Goal: Task Accomplishment & Management: Manage account settings

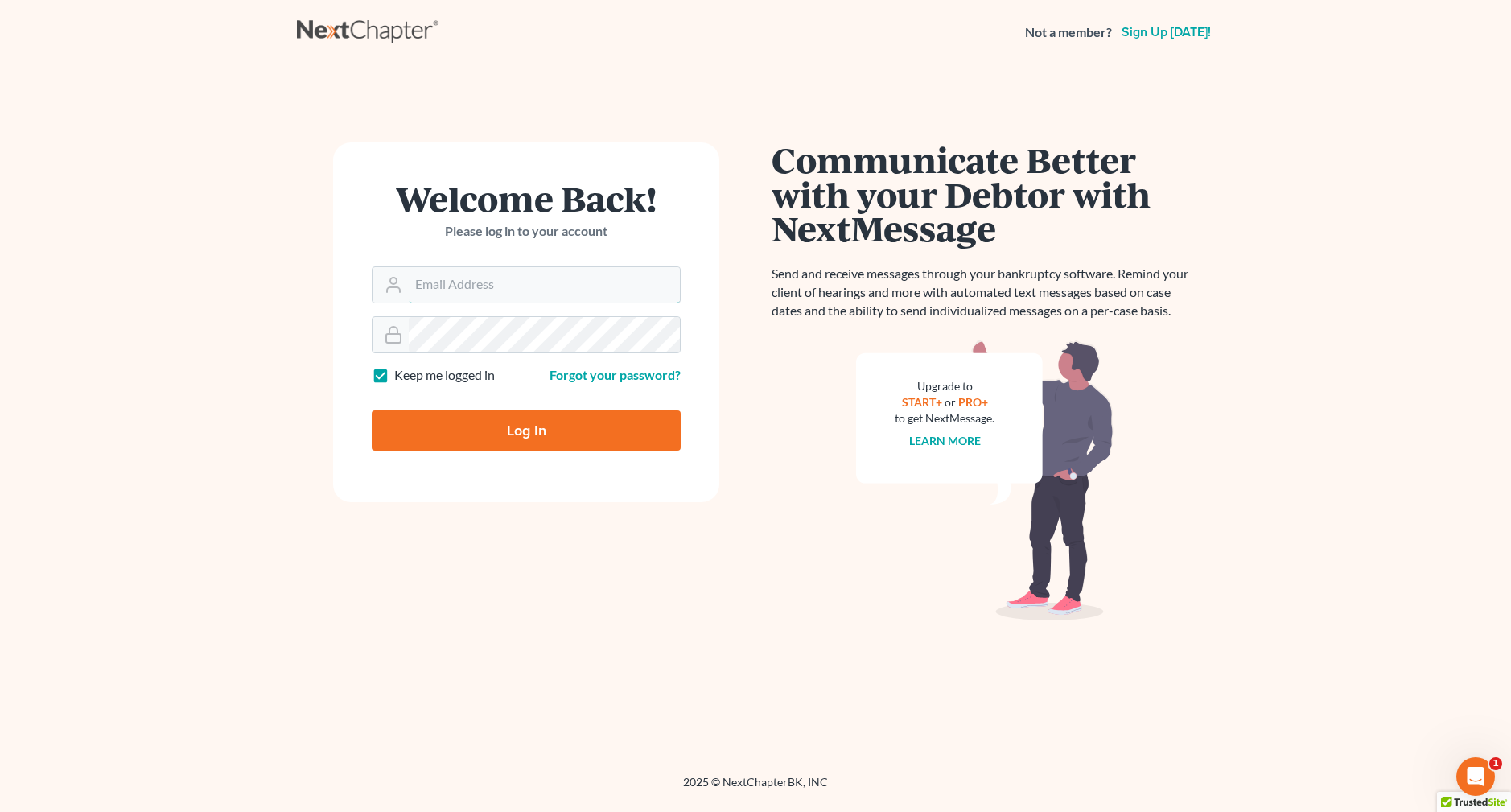
type input "[EMAIL_ADDRESS][DOMAIN_NAME]"
click at [502, 443] on input "Log In" at bounding box center [526, 431] width 309 height 41
type input "Thinking..."
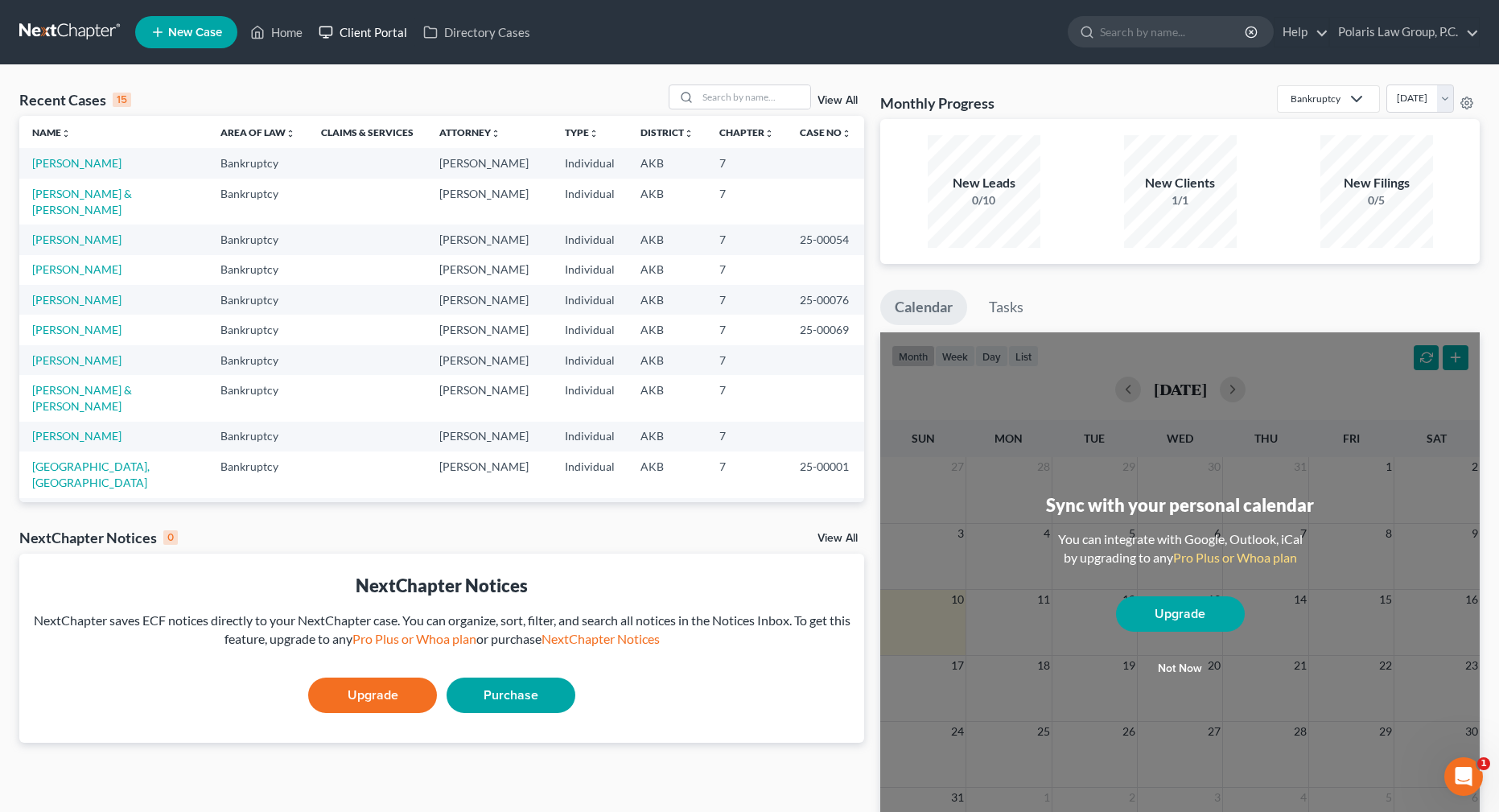
click at [407, 34] on link "Client Portal" at bounding box center [363, 32] width 105 height 29
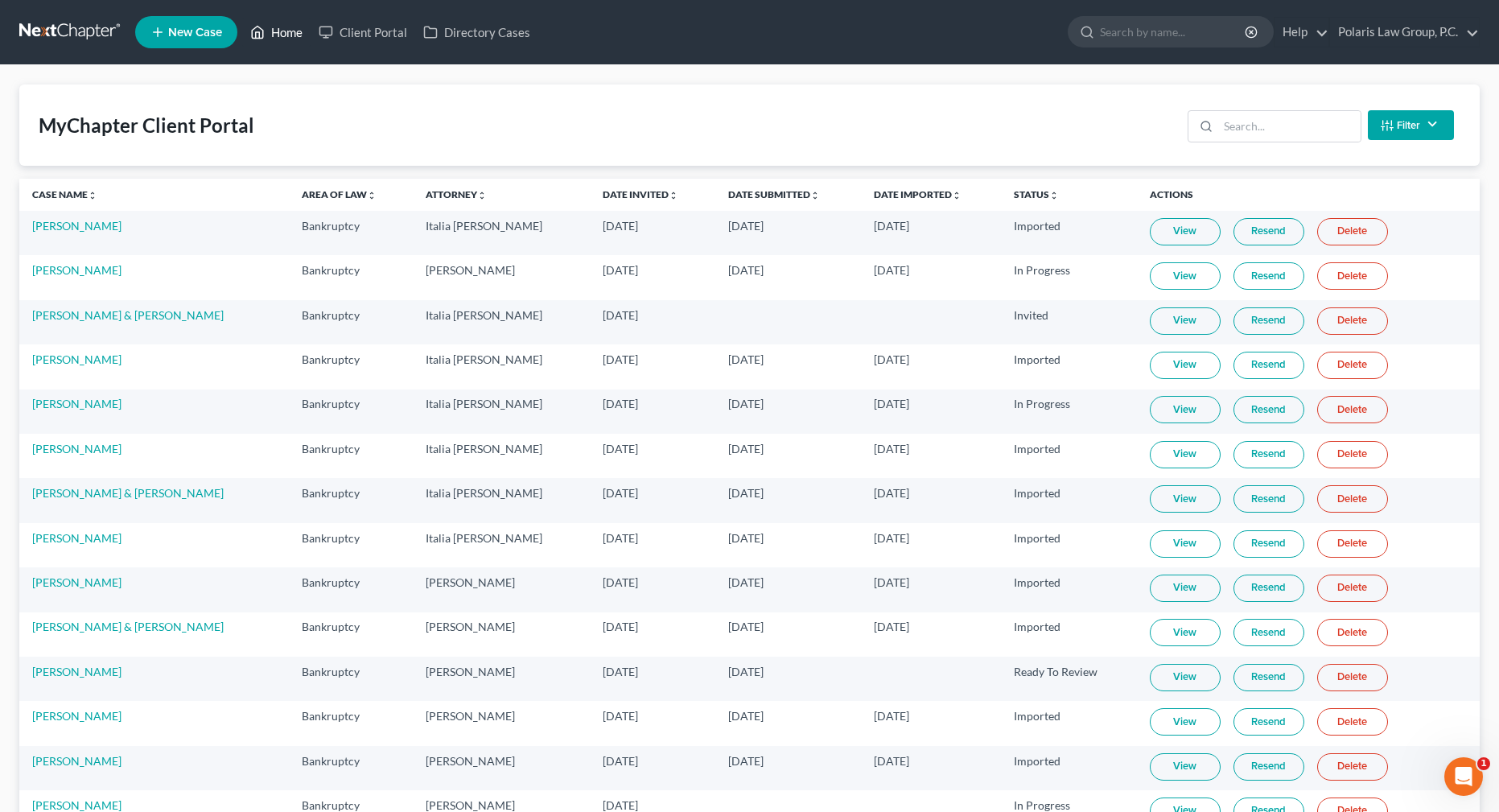
click at [275, 38] on link "Home" at bounding box center [276, 32] width 69 height 29
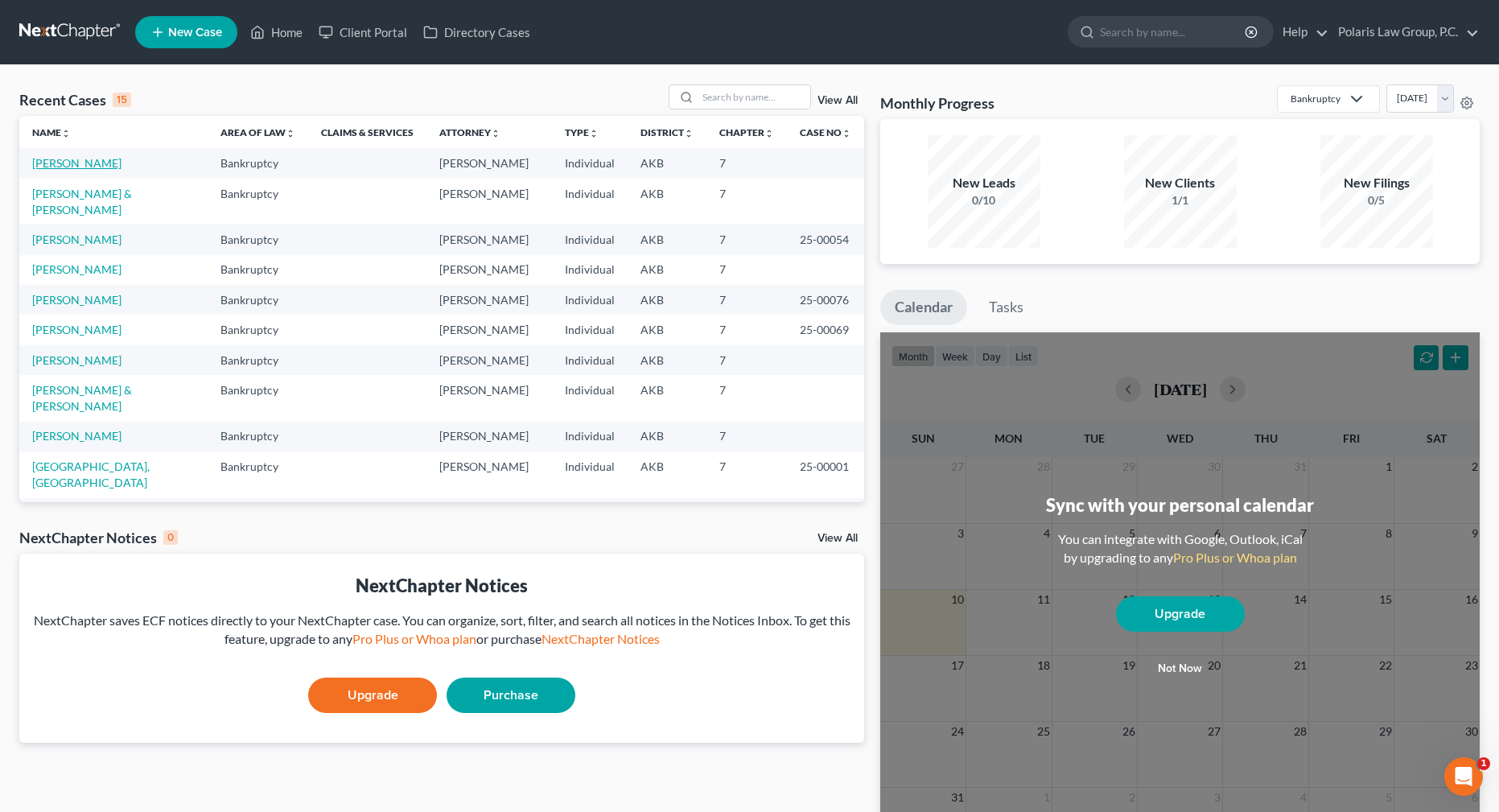
click at [81, 162] on link "[PERSON_NAME]" at bounding box center [76, 163] width 89 height 14
select select "4"
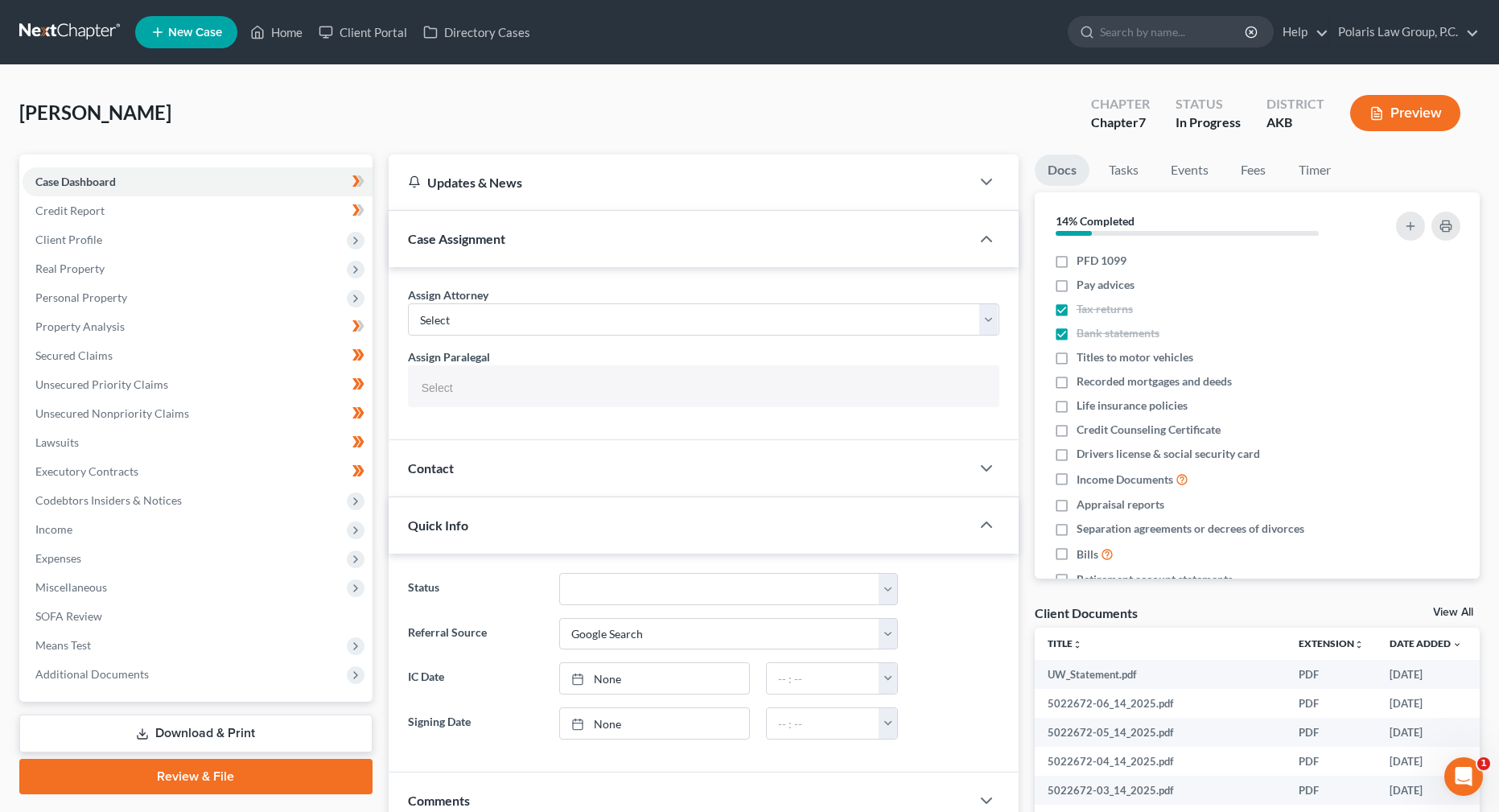
scroll to position [348, 0]
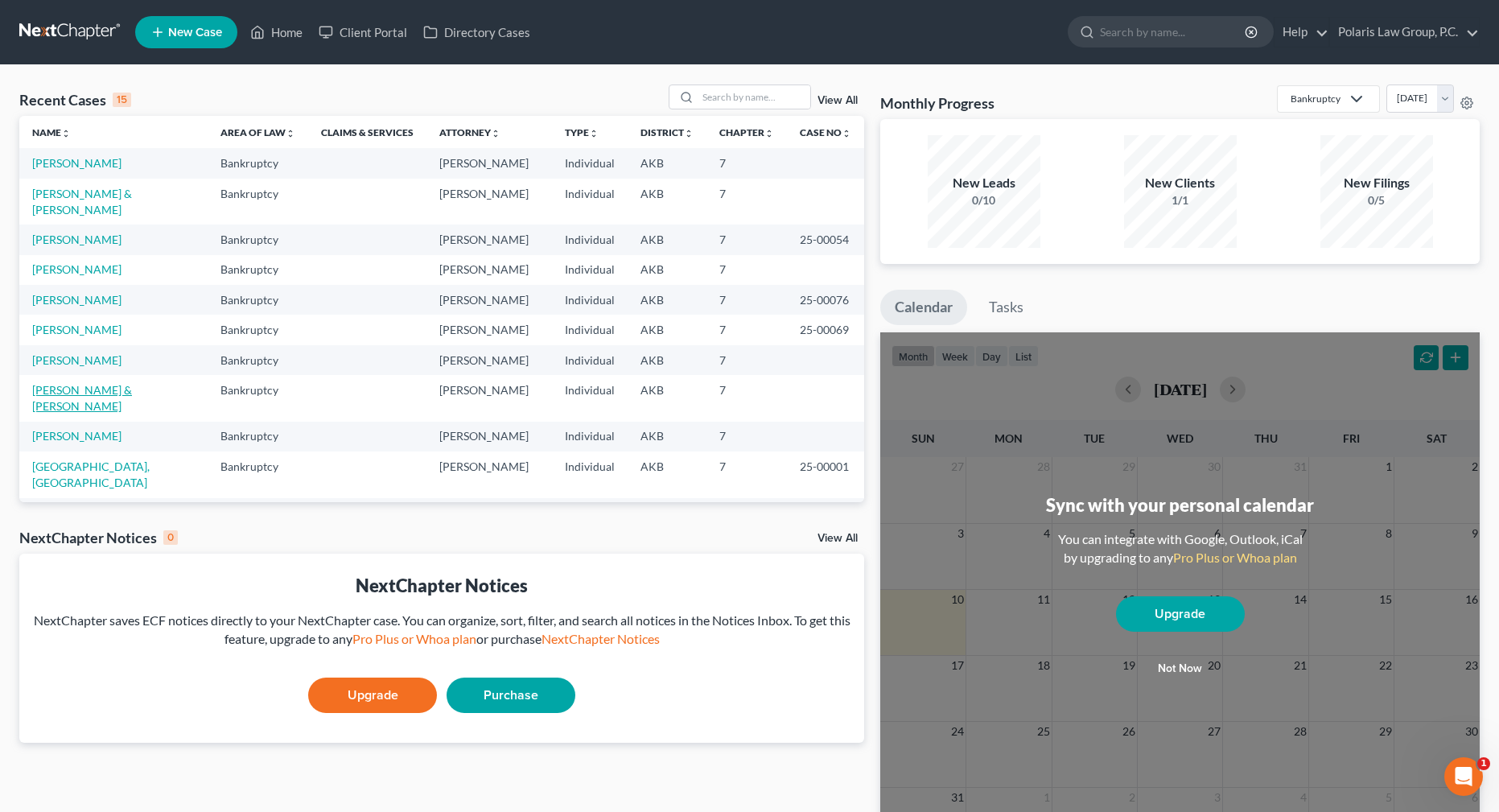
click at [110, 383] on link "[PERSON_NAME] & [PERSON_NAME]" at bounding box center [82, 397] width 100 height 30
select select "1"
select select "4"
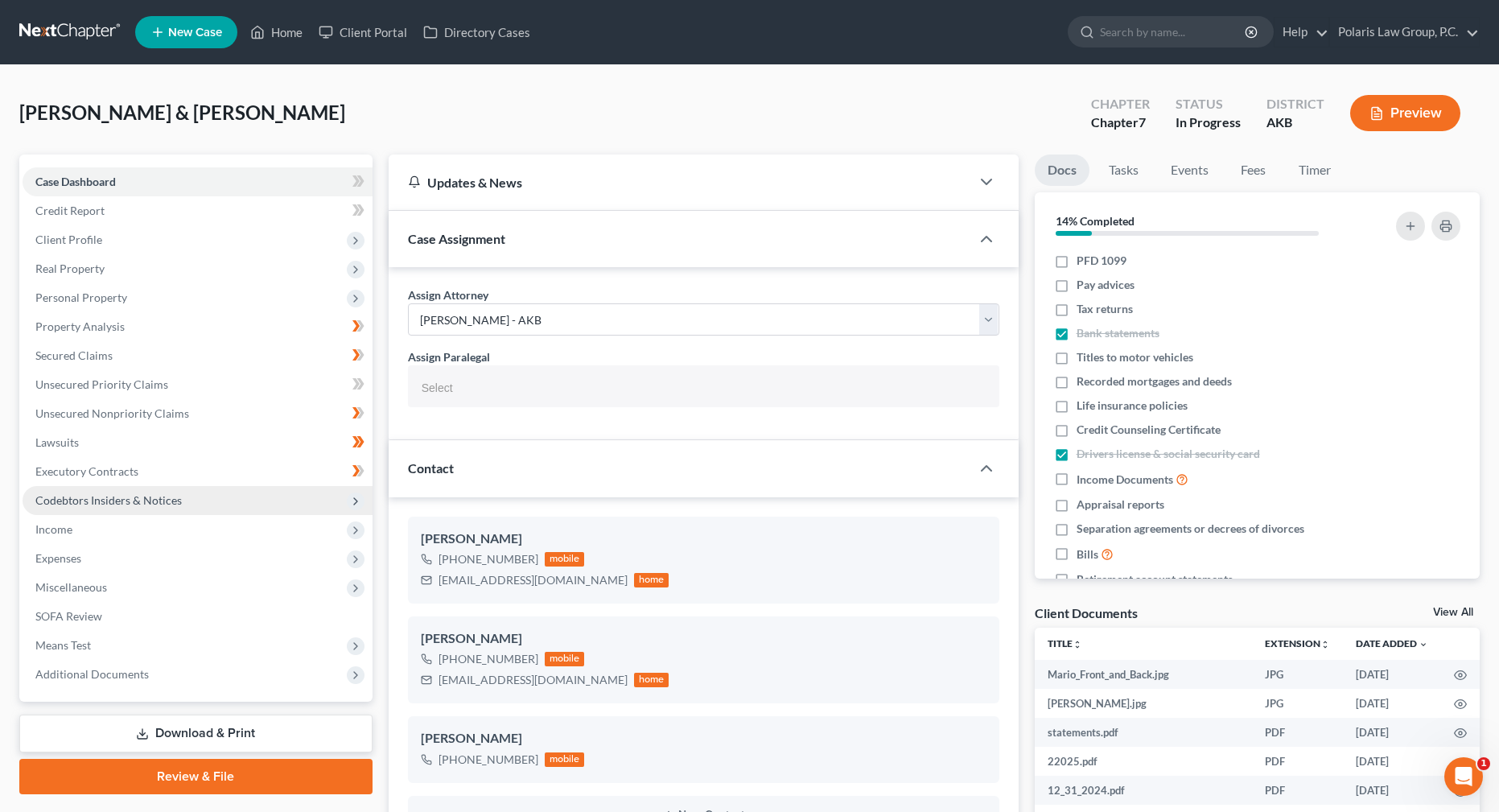
scroll to position [346, 0]
click at [111, 406] on span "Unsecured Nonpriority Claims" at bounding box center [112, 413] width 153 height 14
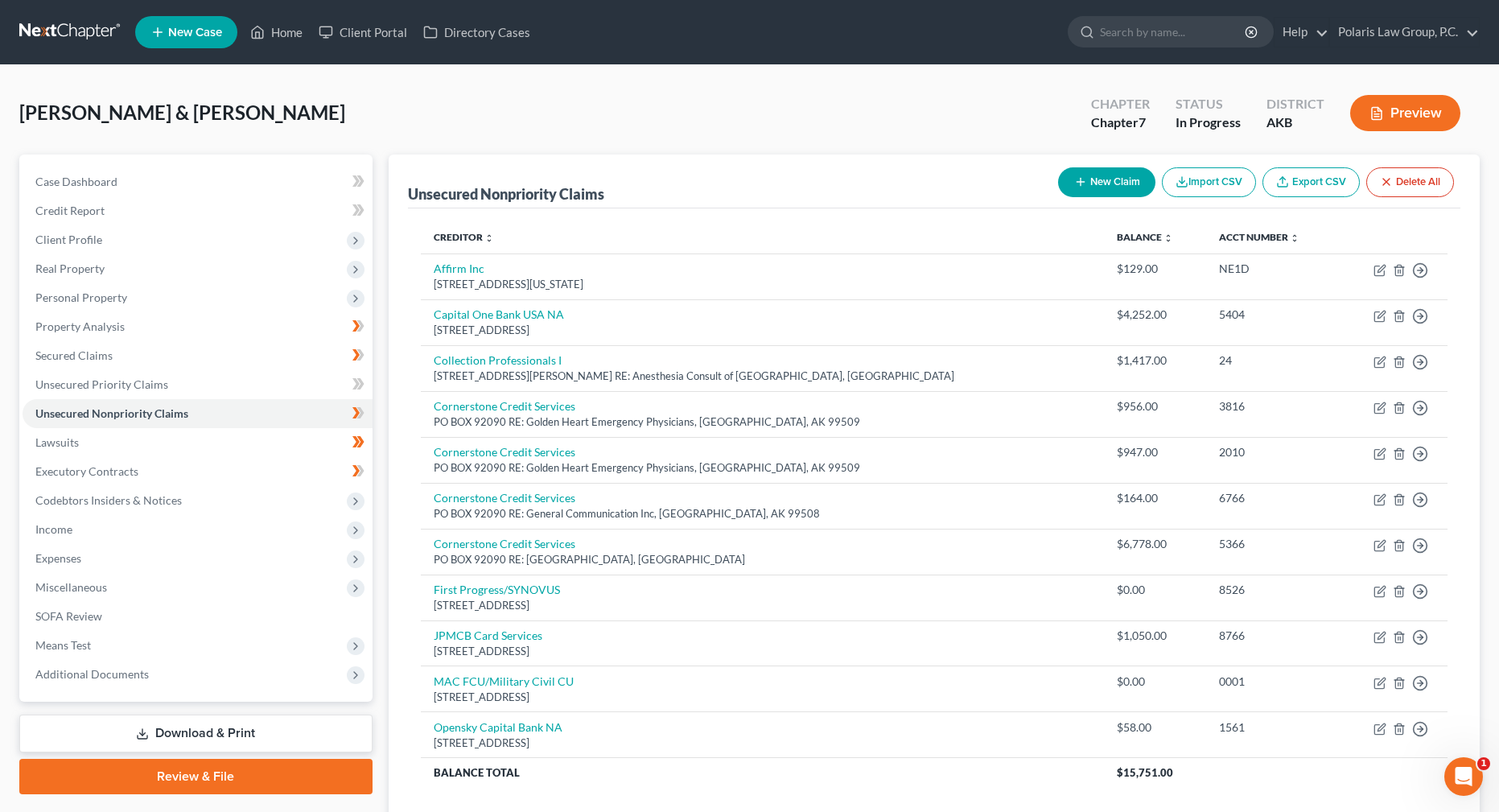
drag, startPoint x: 633, startPoint y: 154, endPoint x: 621, endPoint y: 131, distance: 25.9
click at [623, 137] on div "[PERSON_NAME] & [PERSON_NAME] Upgraded Chapter Chapter 7 Status In Progress Dis…" at bounding box center [750, 119] width 1460 height 70
drag, startPoint x: 621, startPoint y: 131, endPoint x: 617, endPoint y: 121, distance: 10.8
click at [617, 121] on div "[PERSON_NAME] & [PERSON_NAME] Upgraded Chapter Chapter 7 Status In Progress Dis…" at bounding box center [750, 119] width 1460 height 70
click at [122, 389] on span "Unsecured Priority Claims" at bounding box center [102, 384] width 133 height 14
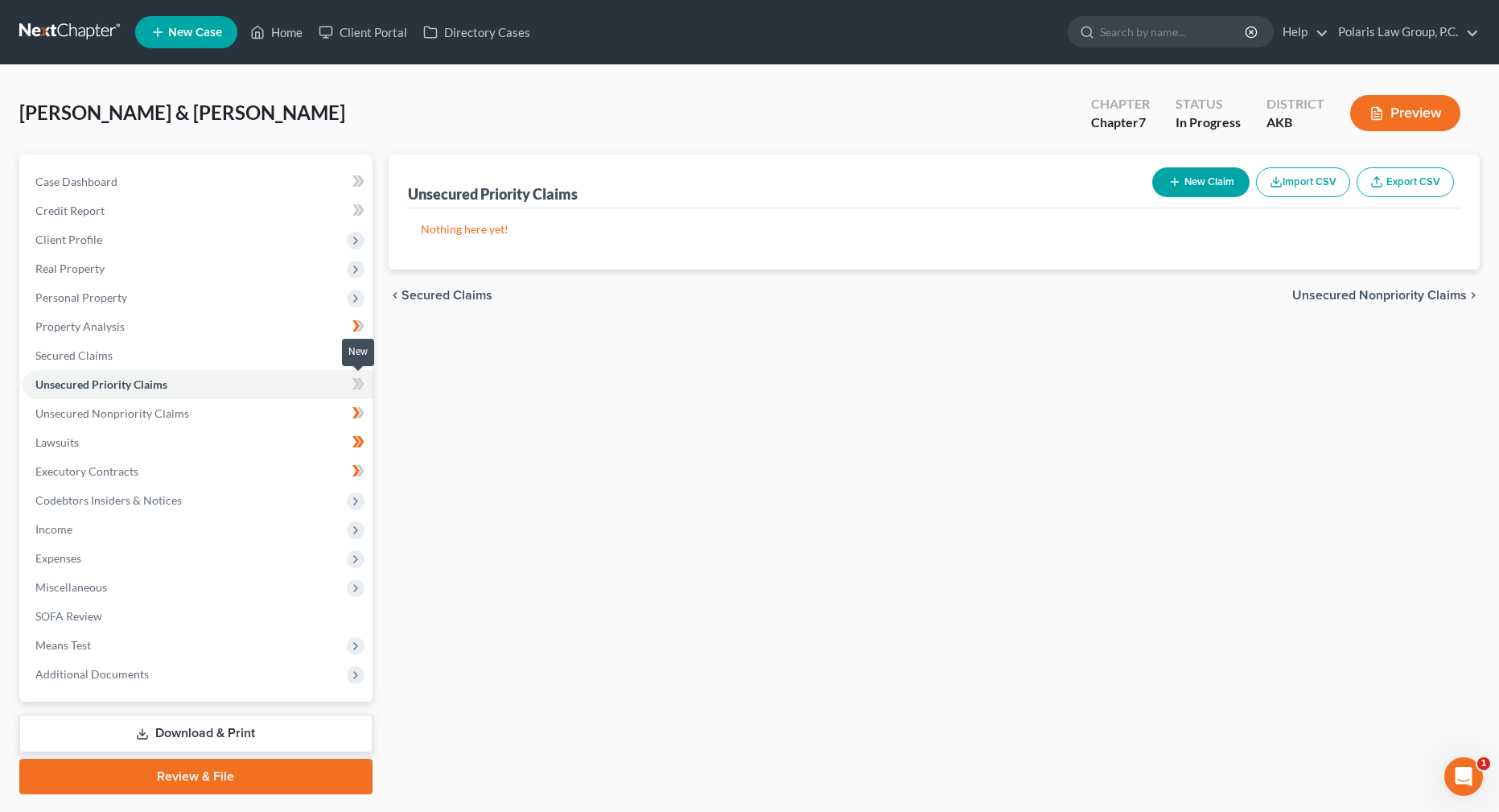
click at [356, 385] on icon at bounding box center [356, 384] width 8 height 11
click at [180, 302] on span "Personal Property" at bounding box center [197, 297] width 350 height 29
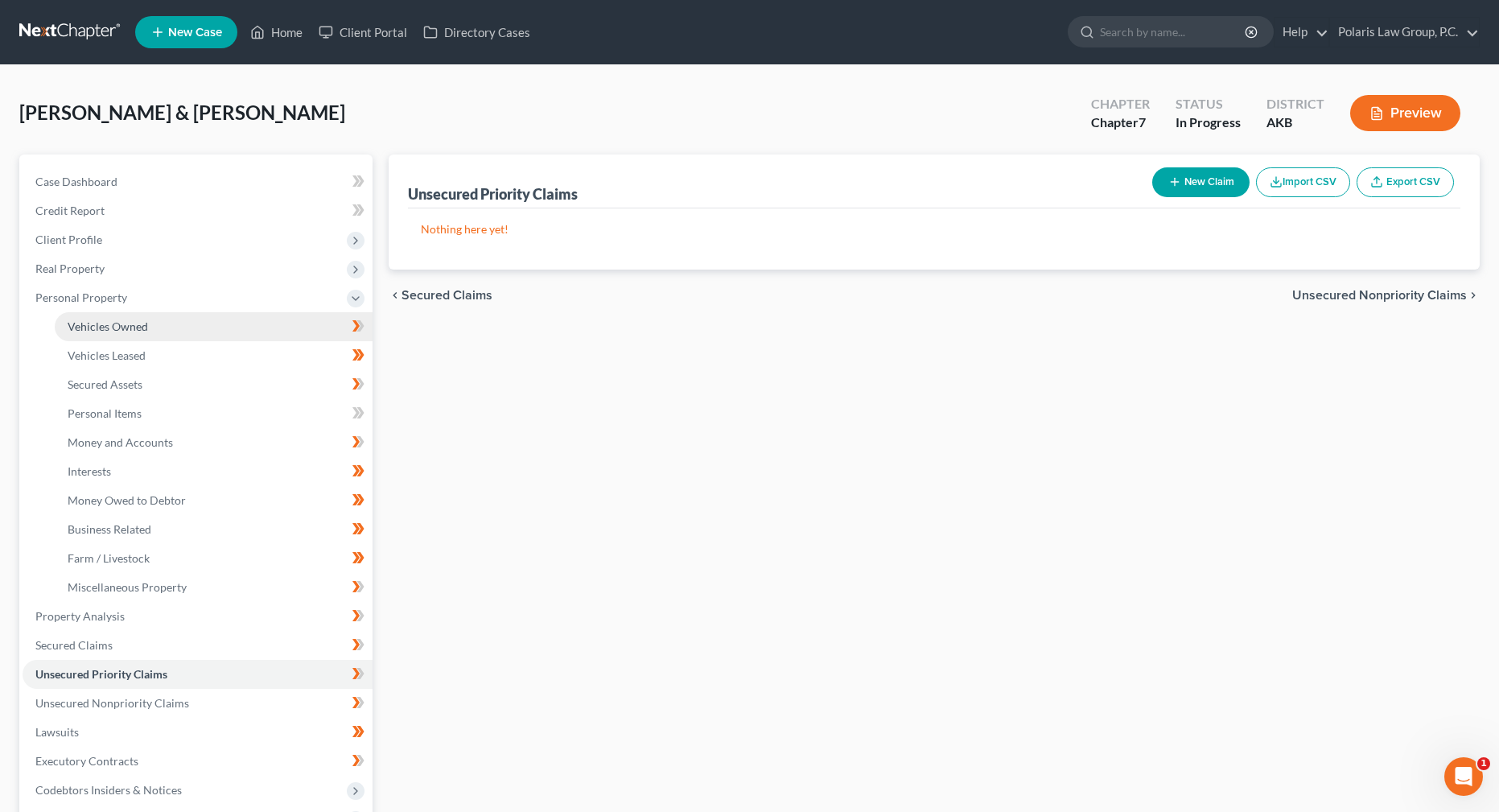
click at [164, 334] on link "Vehicles Owned" at bounding box center [213, 327] width 318 height 29
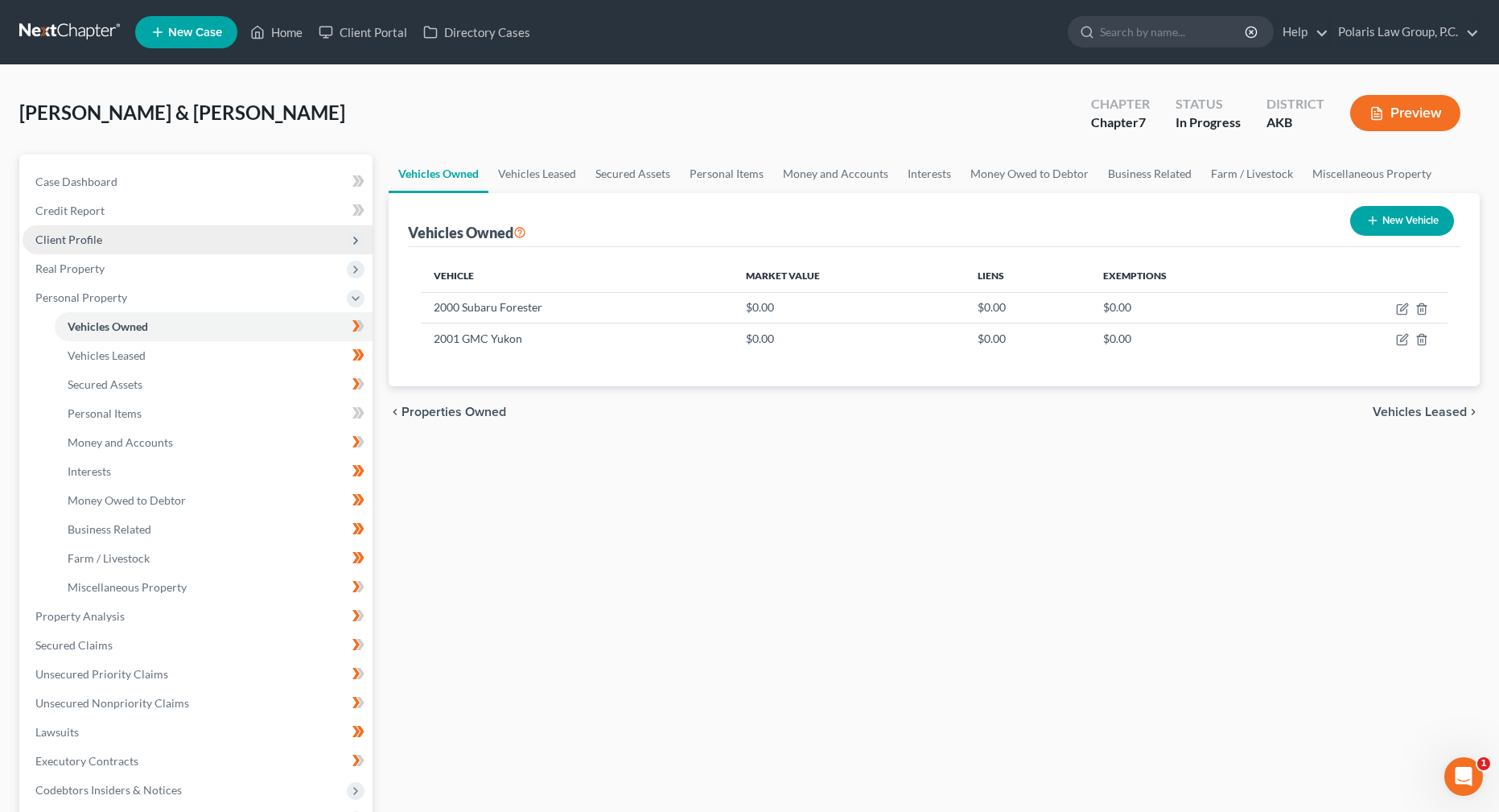
click at [105, 236] on span "Client Profile" at bounding box center [197, 240] width 350 height 29
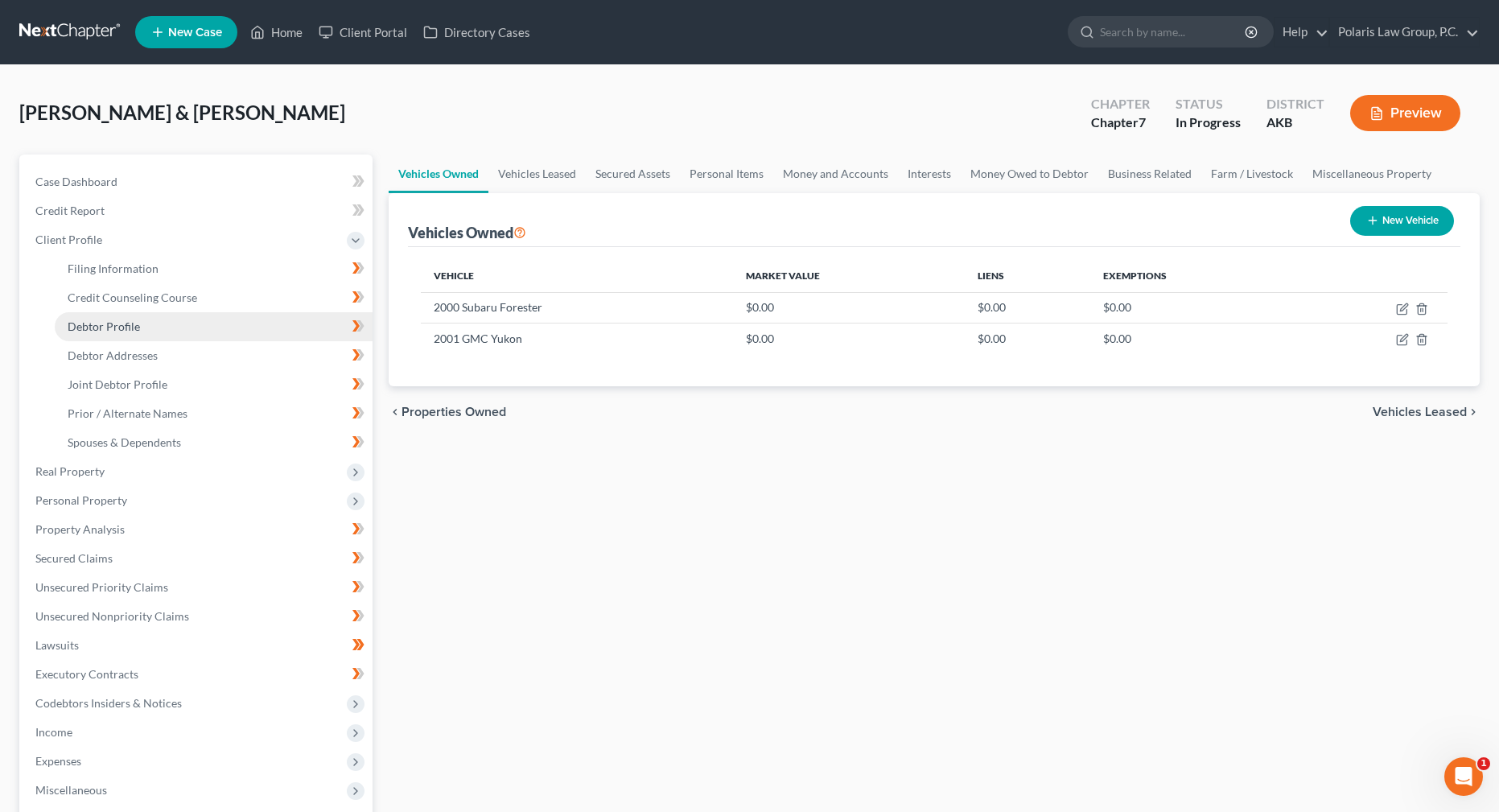
click at [126, 318] on link "Debtor Profile" at bounding box center [213, 327] width 318 height 29
select select "1"
select select "2"
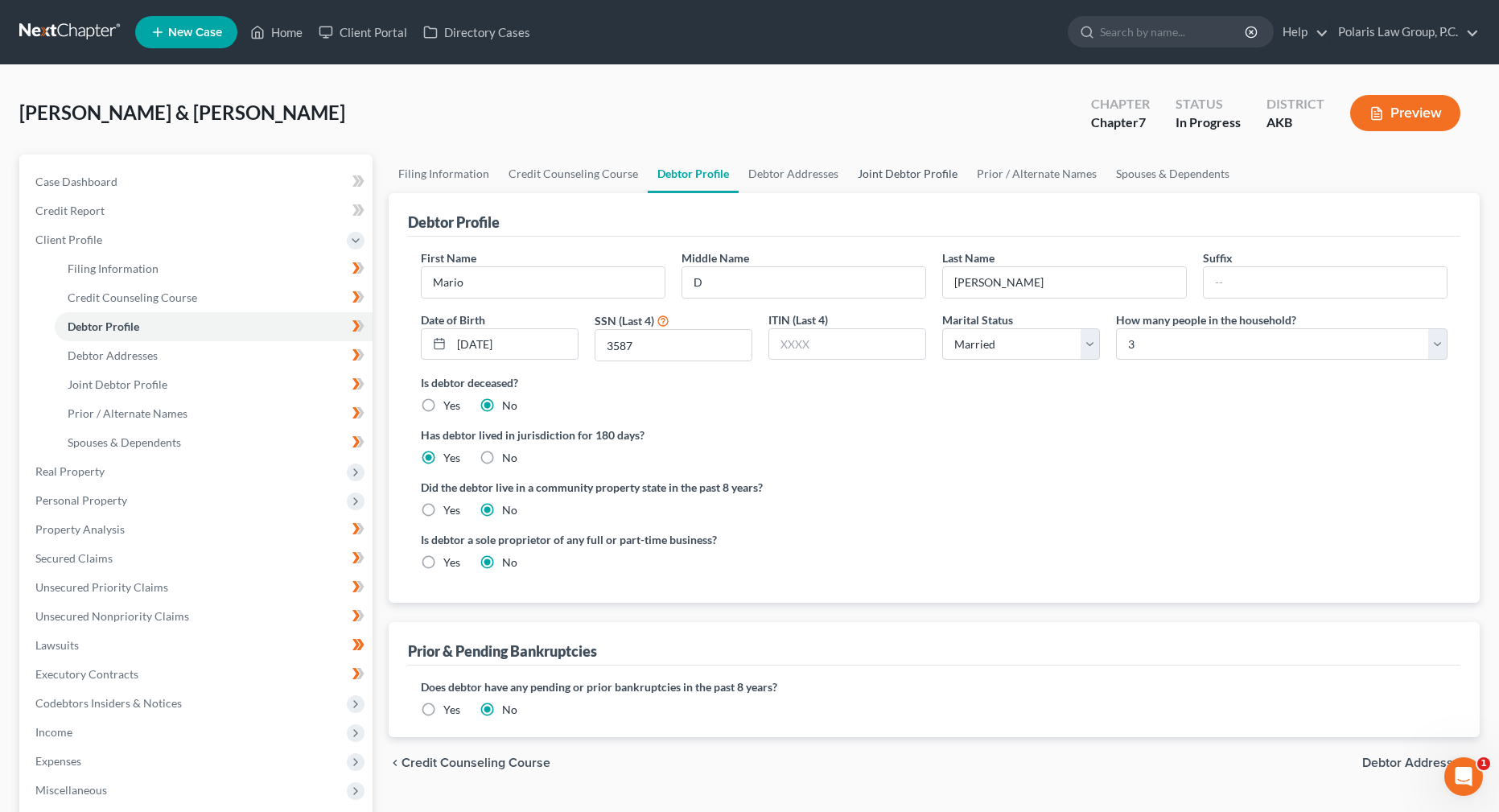
click at [931, 177] on link "Joint Debtor Profile" at bounding box center [907, 174] width 119 height 39
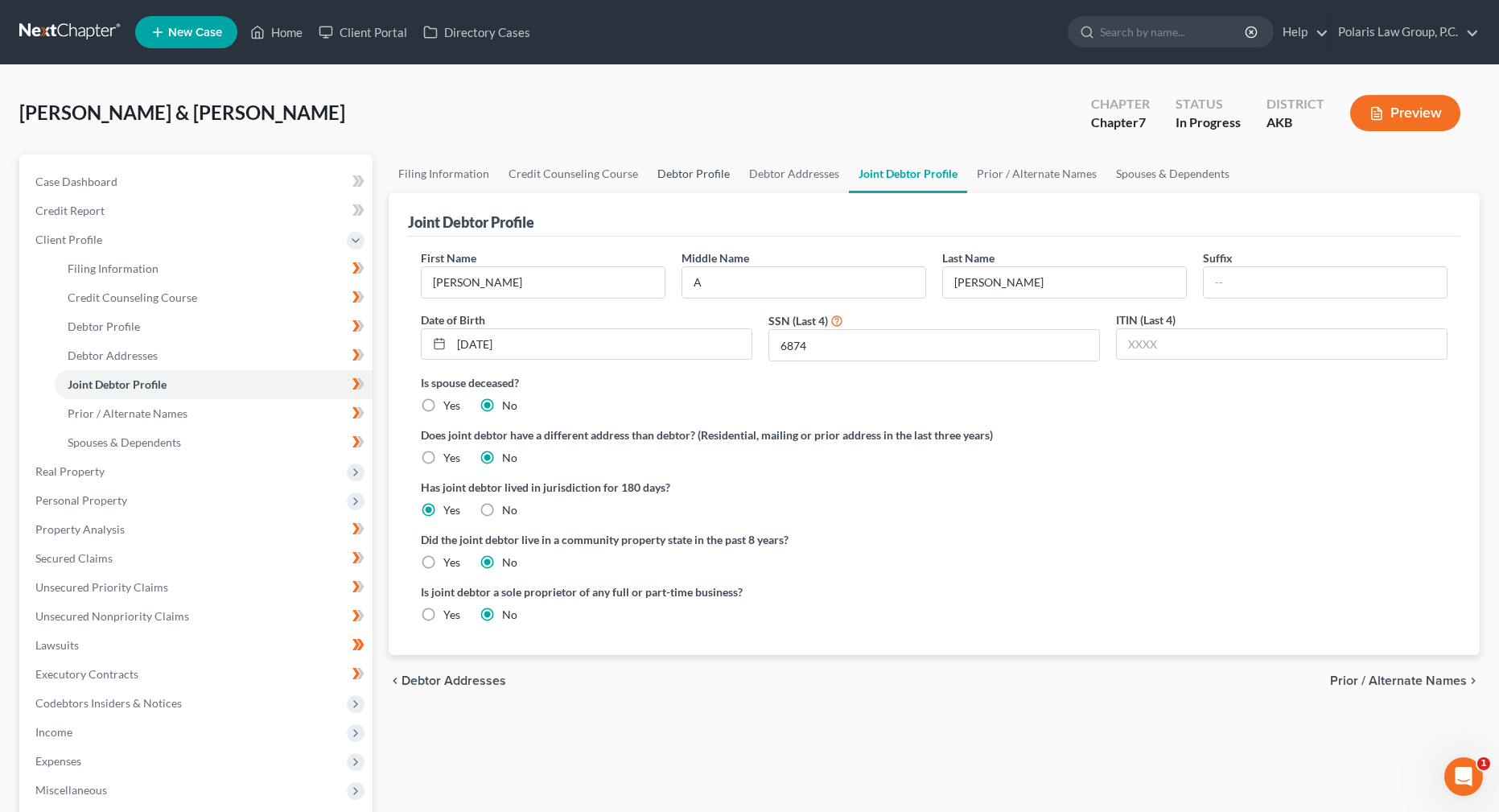
click at [680, 180] on link "Debtor Profile" at bounding box center [694, 174] width 91 height 39
select select "1"
select select "2"
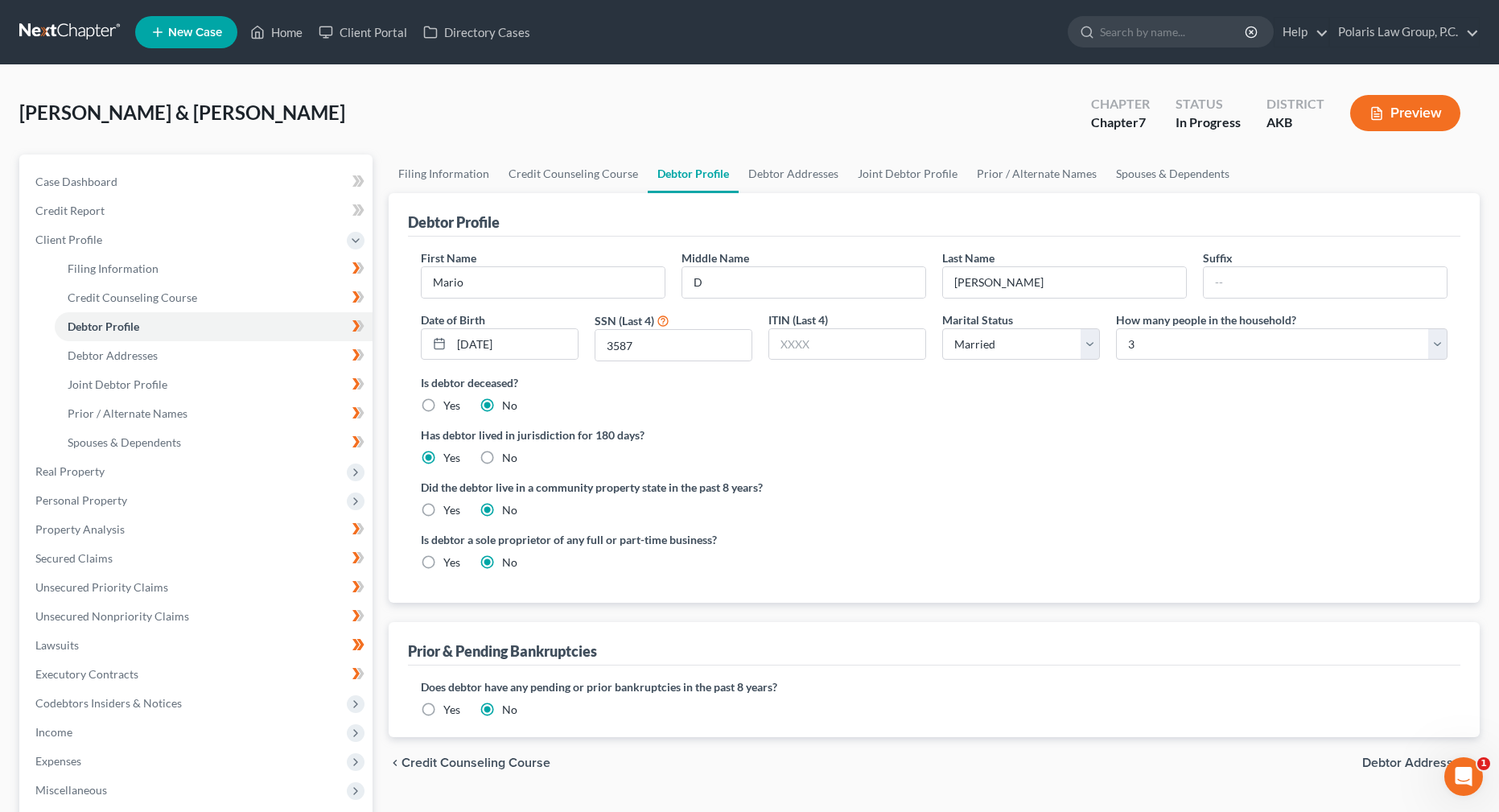
drag, startPoint x: 539, startPoint y: 246, endPoint x: 533, endPoint y: 235, distance: 12.5
click at [535, 238] on div "First Name [PERSON_NAME] Middle Name D Last Name [PERSON_NAME] Suffix Date of B…" at bounding box center [934, 419] width 1053 height 366
click at [530, 231] on div "Debtor Profile" at bounding box center [934, 214] width 1053 height 43
click at [158, 293] on span "Credit Counseling Course" at bounding box center [132, 297] width 130 height 14
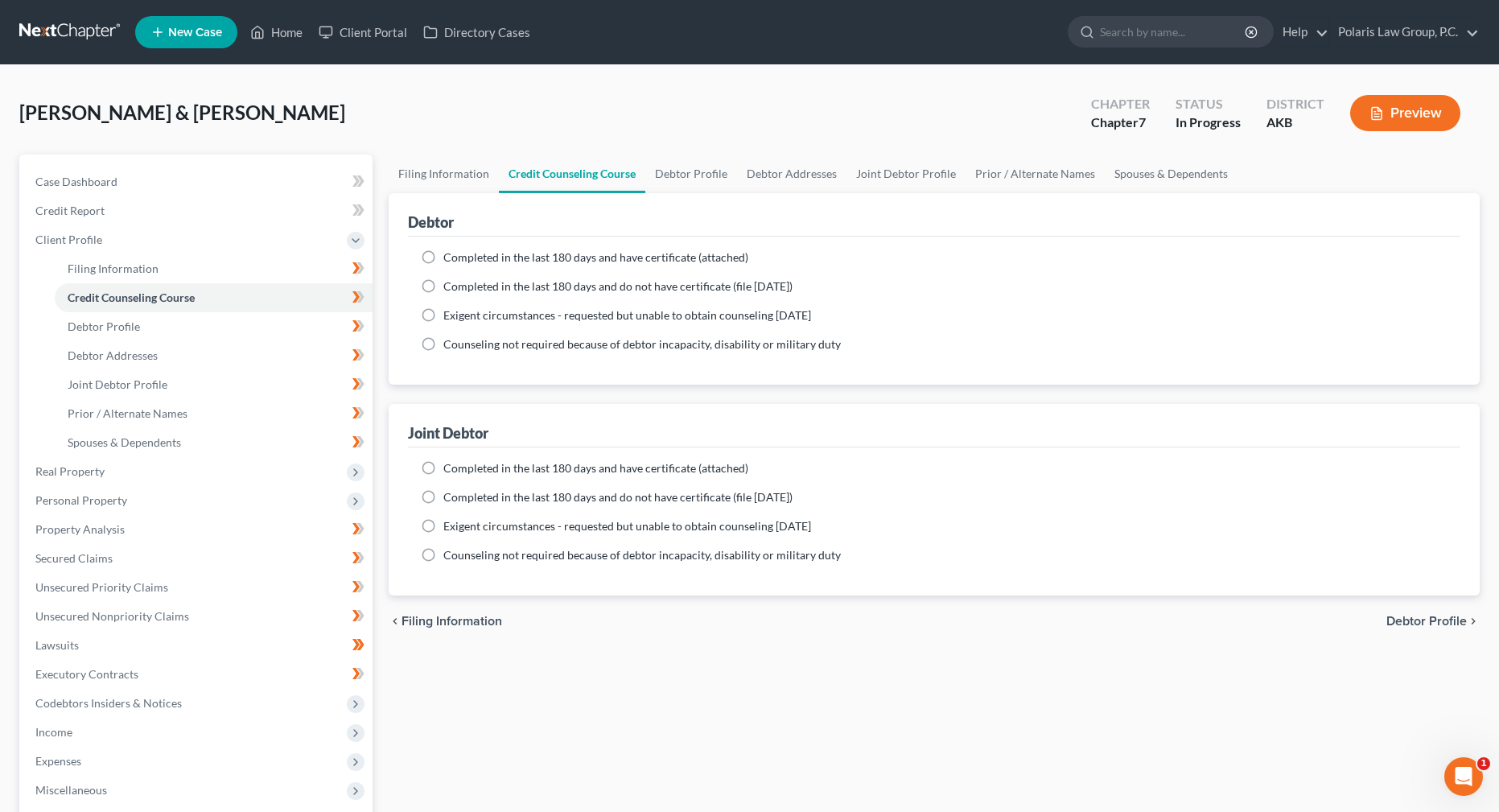
click at [506, 258] on span "Completed in the last 180 days and have certificate (attached)" at bounding box center [595, 257] width 305 height 14
click at [460, 258] on input "Completed in the last 180 days and have certificate (attached)" at bounding box center [455, 255] width 10 height 10
radio input "true"
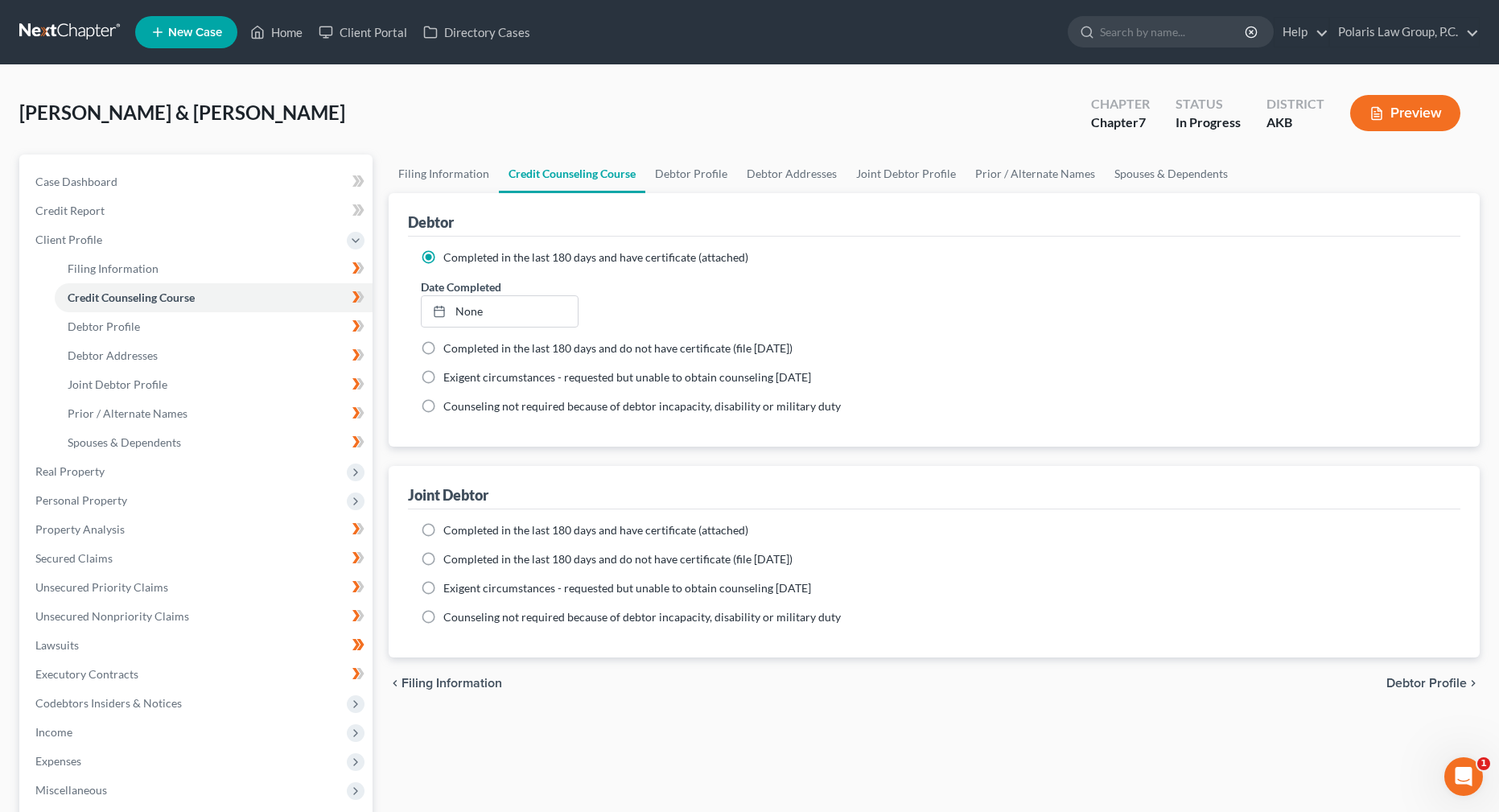
click at [582, 533] on span "Completed in the last 180 days and have certificate (attached)" at bounding box center [595, 530] width 305 height 14
click at [460, 533] on input "Completed in the last 180 days and have certificate (attached)" at bounding box center [455, 528] width 10 height 10
radio input "true"
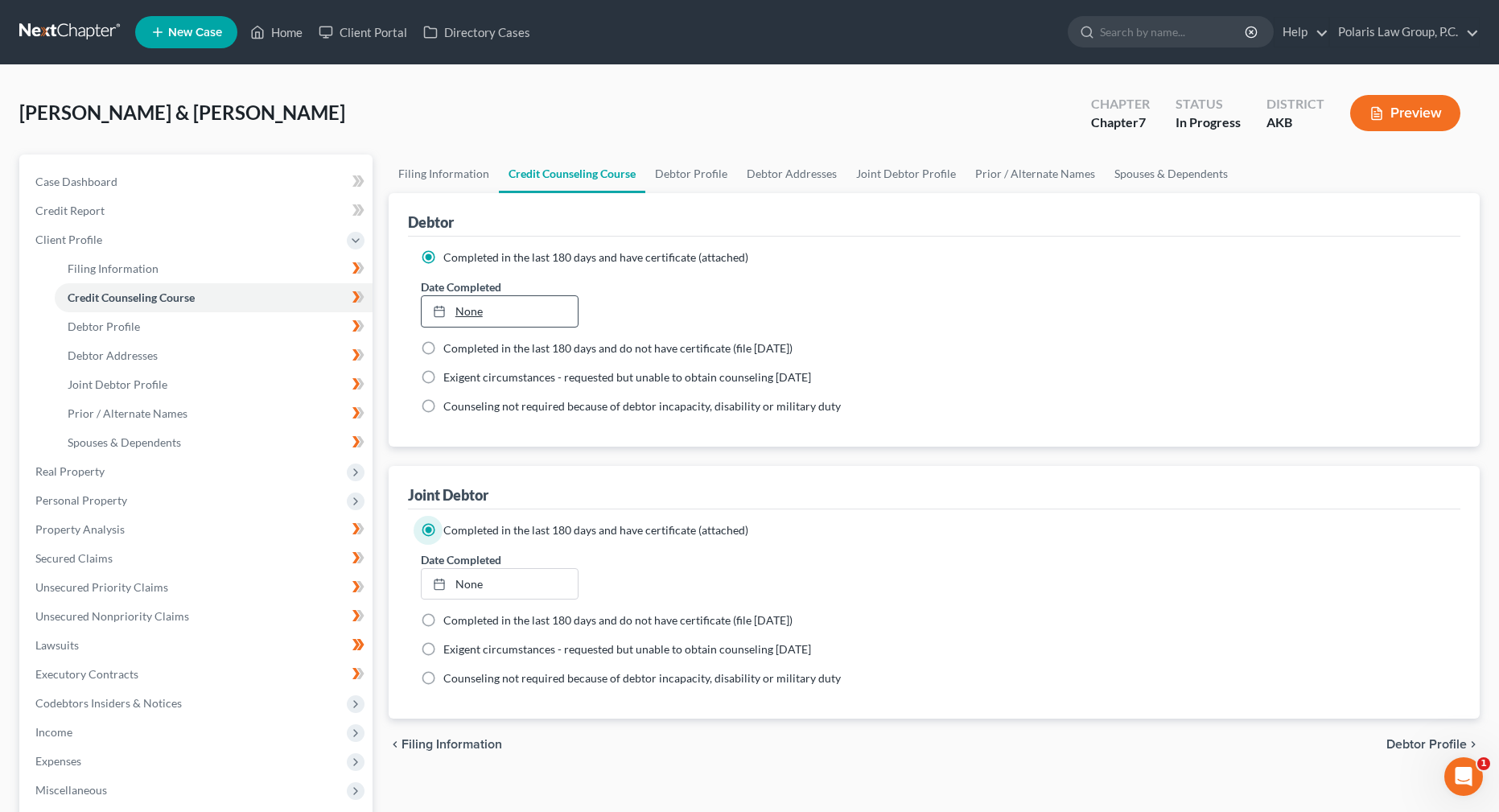
click at [507, 314] on link "None" at bounding box center [500, 312] width 156 height 30
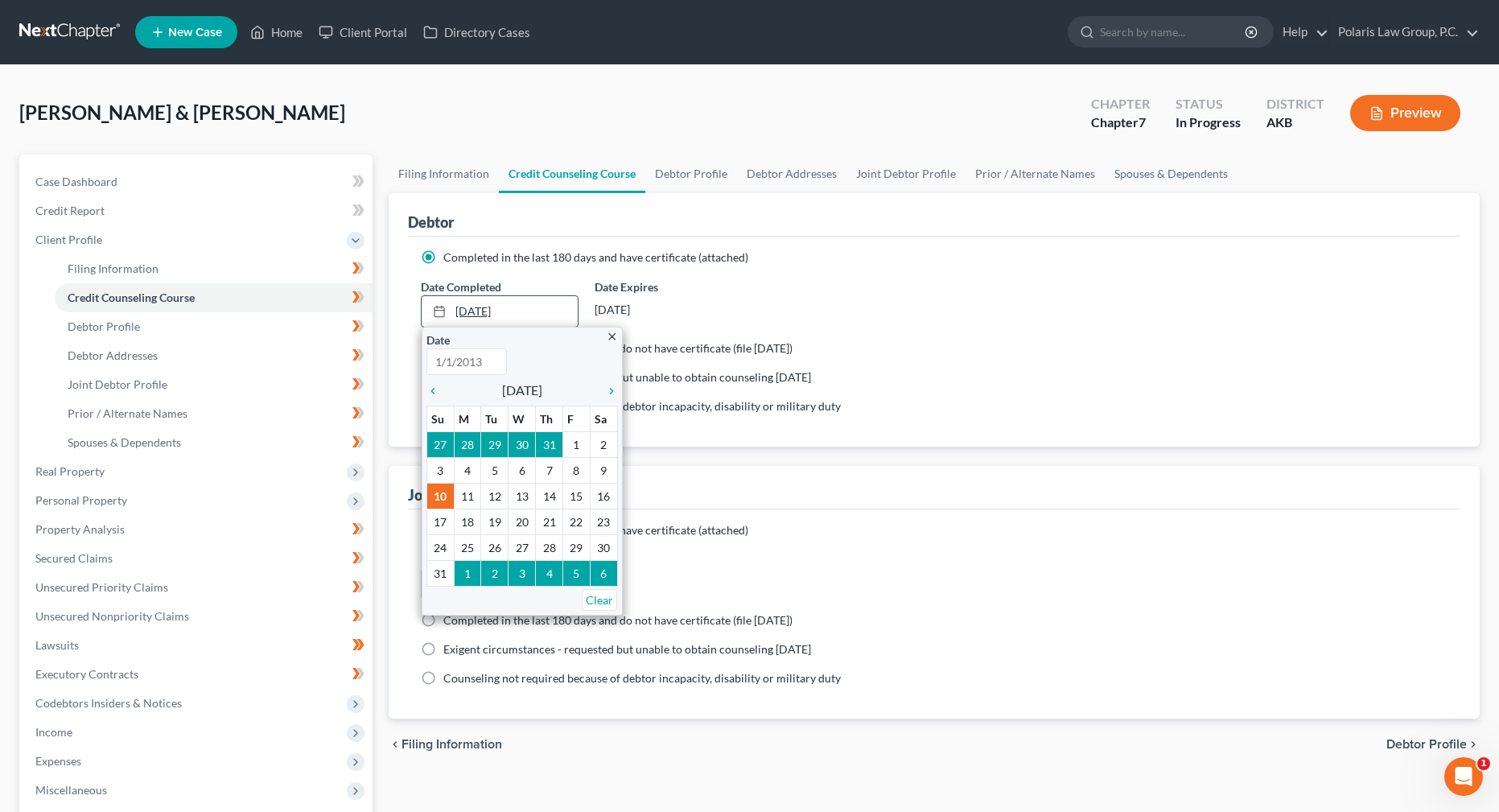
type input "[DATE]"
click at [430, 386] on icon "chevron_left" at bounding box center [437, 390] width 21 height 13
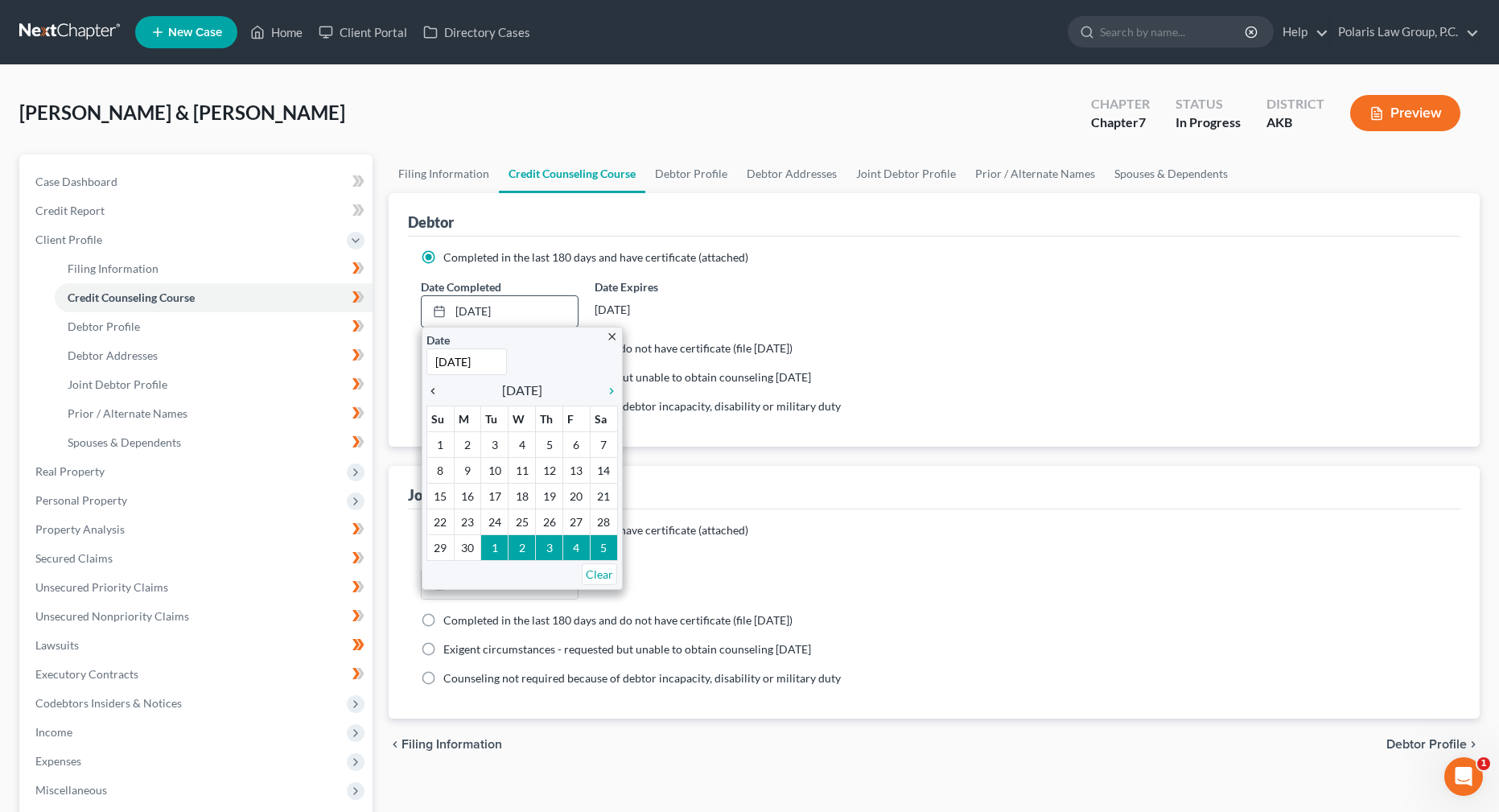
click at [430, 386] on icon "chevron_left" at bounding box center [437, 390] width 21 height 13
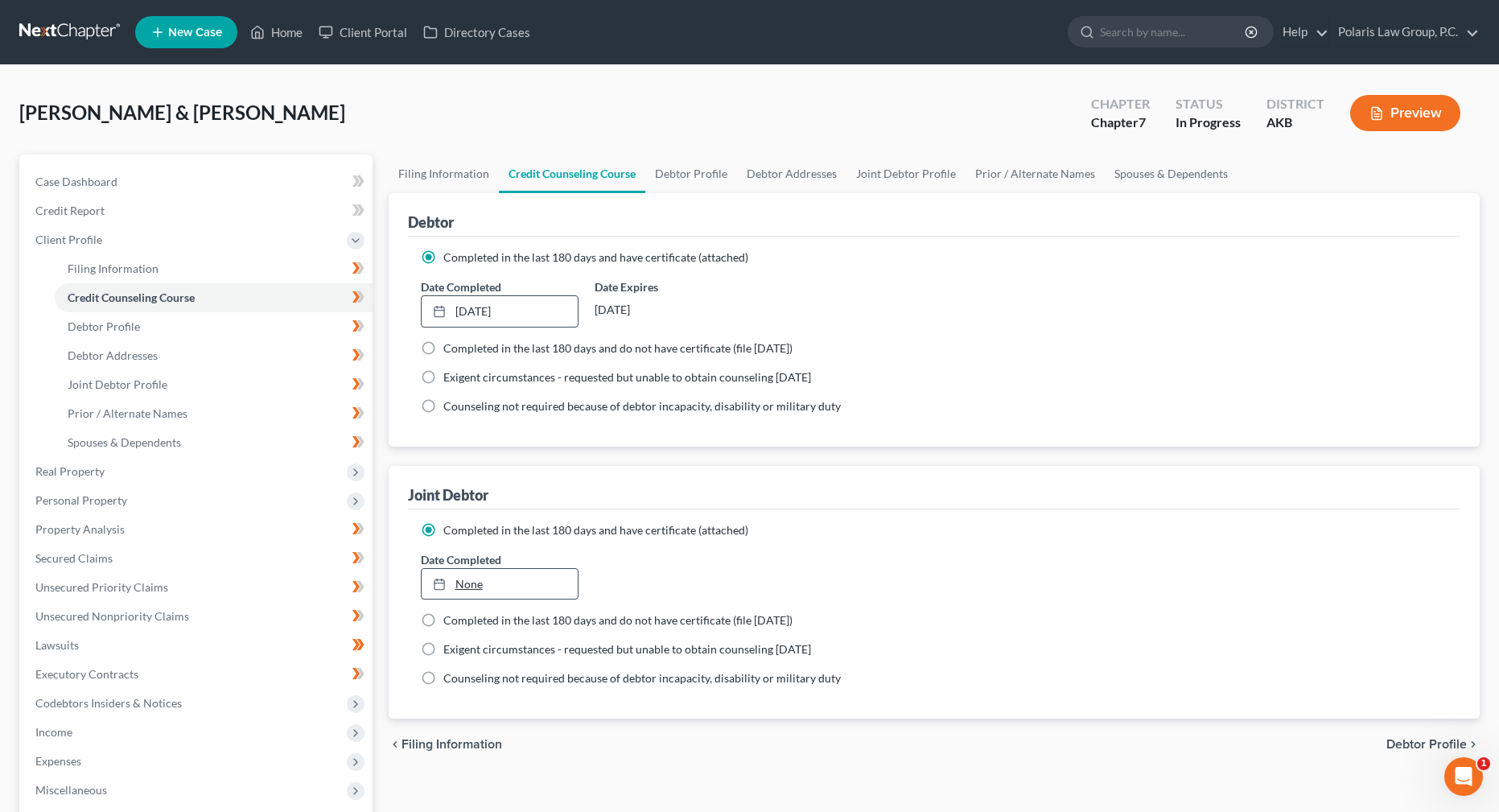
click at [446, 588] on div at bounding box center [444, 583] width 23 height 14
type input "[DATE]"
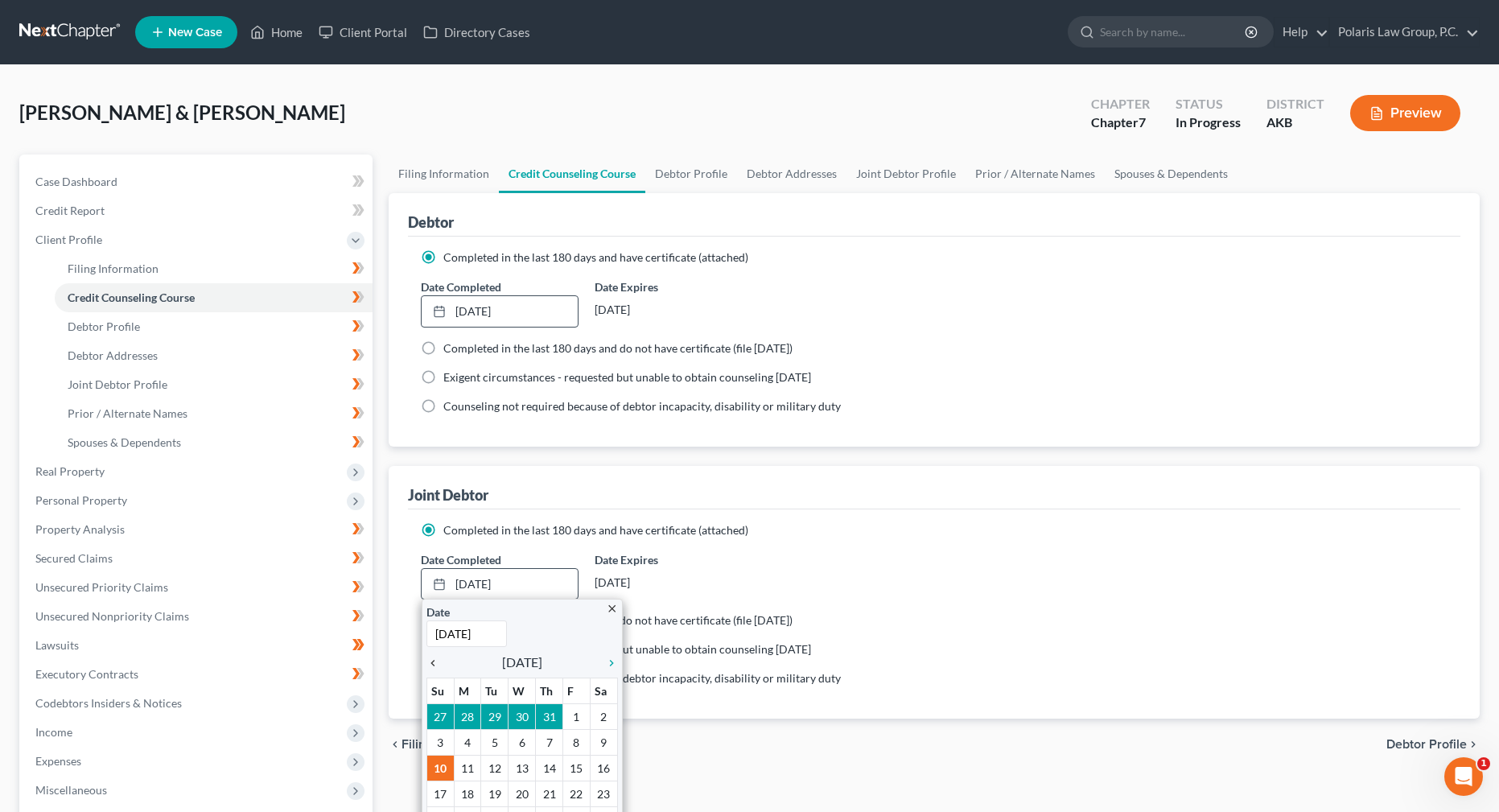
click at [429, 662] on icon "chevron_left" at bounding box center [437, 662] width 21 height 13
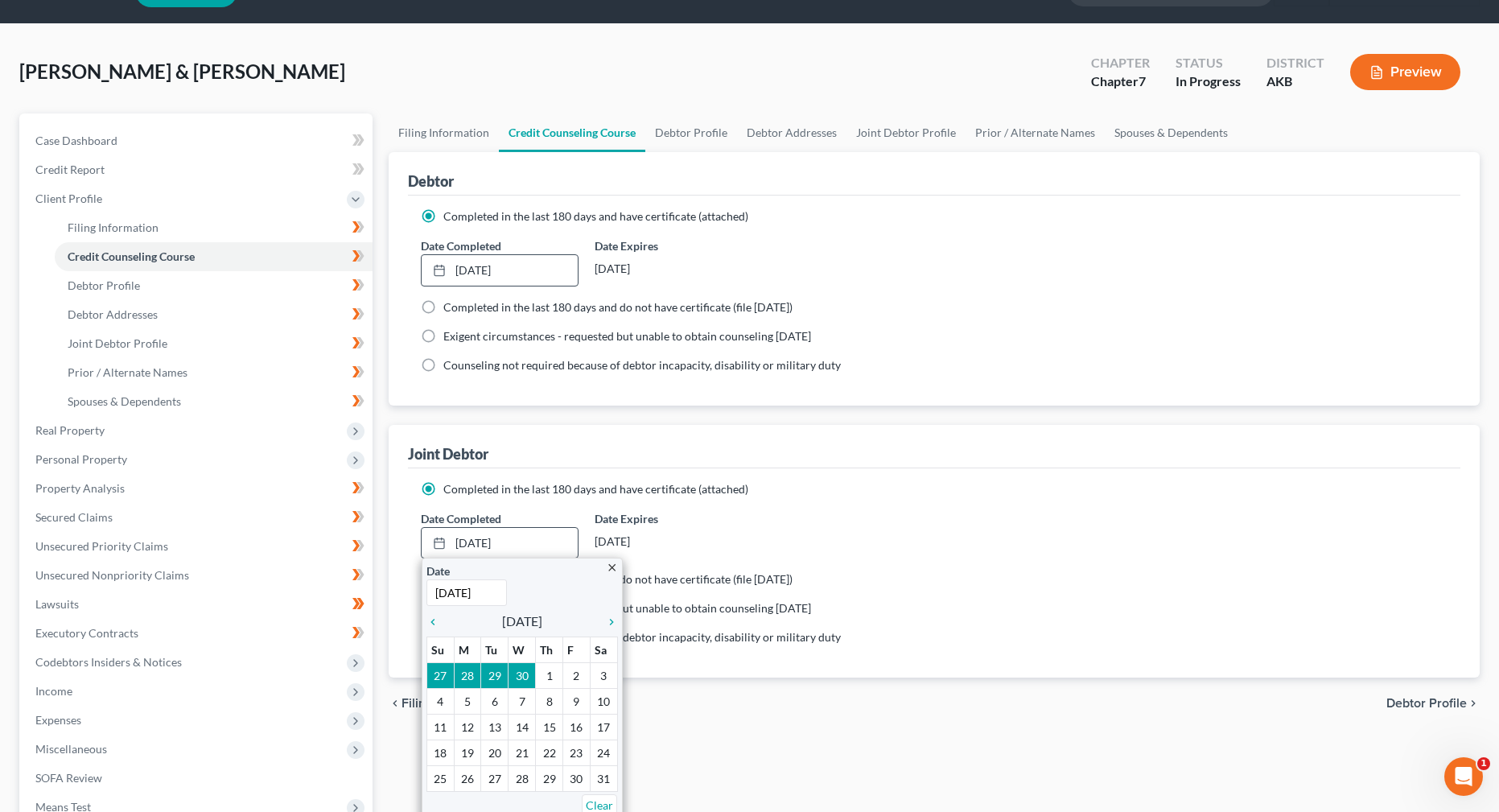
scroll to position [80, 0]
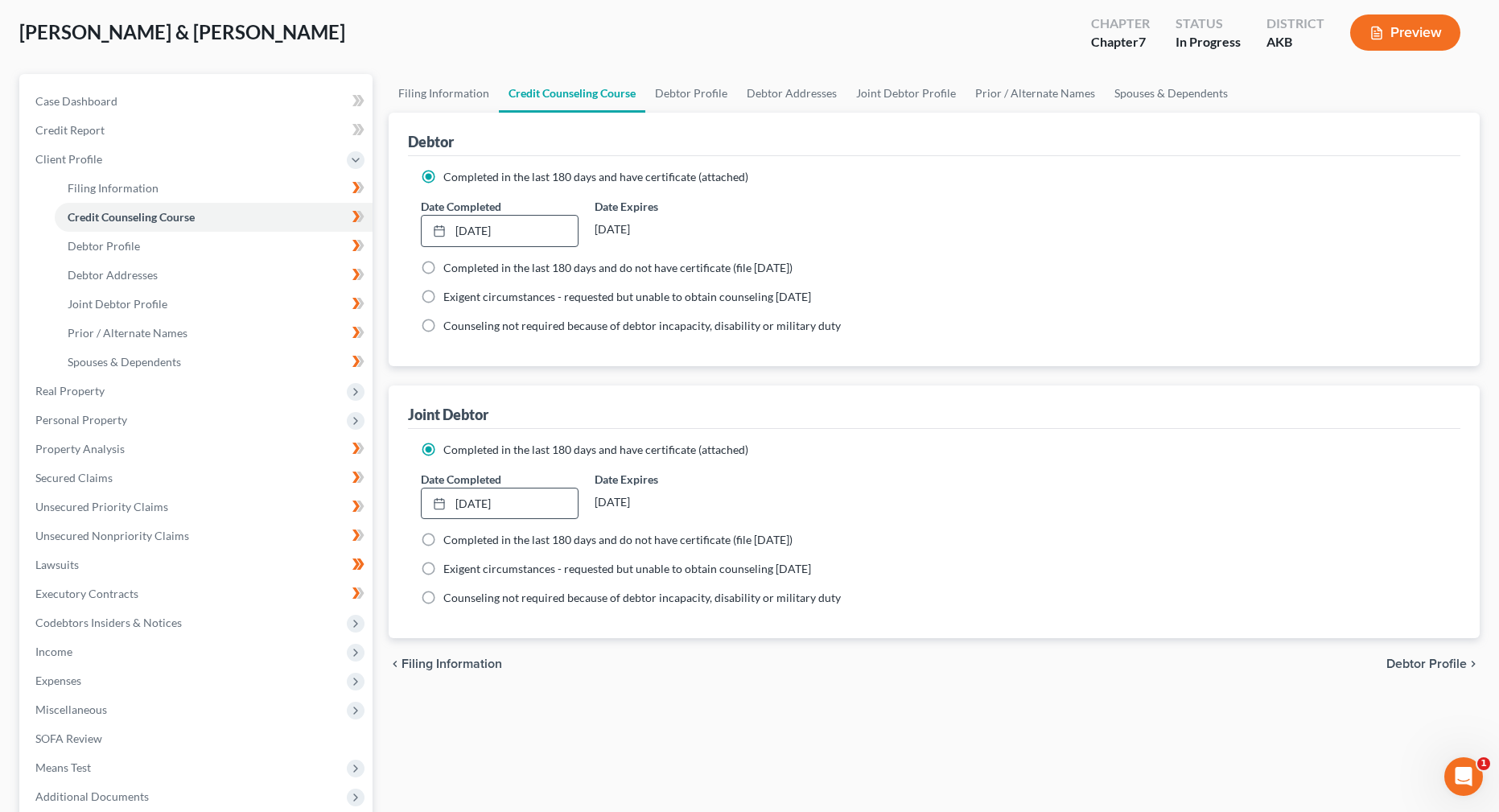
drag, startPoint x: 893, startPoint y: 721, endPoint x: 884, endPoint y: 726, distance: 10.3
drag, startPoint x: 884, startPoint y: 726, endPoint x: 847, endPoint y: 733, distance: 37.7
click at [853, 733] on div "Filing Information Credit Counseling Course Debtor Profile Debtor Addresses Joi…" at bounding box center [933, 494] width 1107 height 842
click at [846, 733] on div "Filing Information Credit Counseling Course Debtor Profile Debtor Addresses Joi…" at bounding box center [933, 494] width 1107 height 842
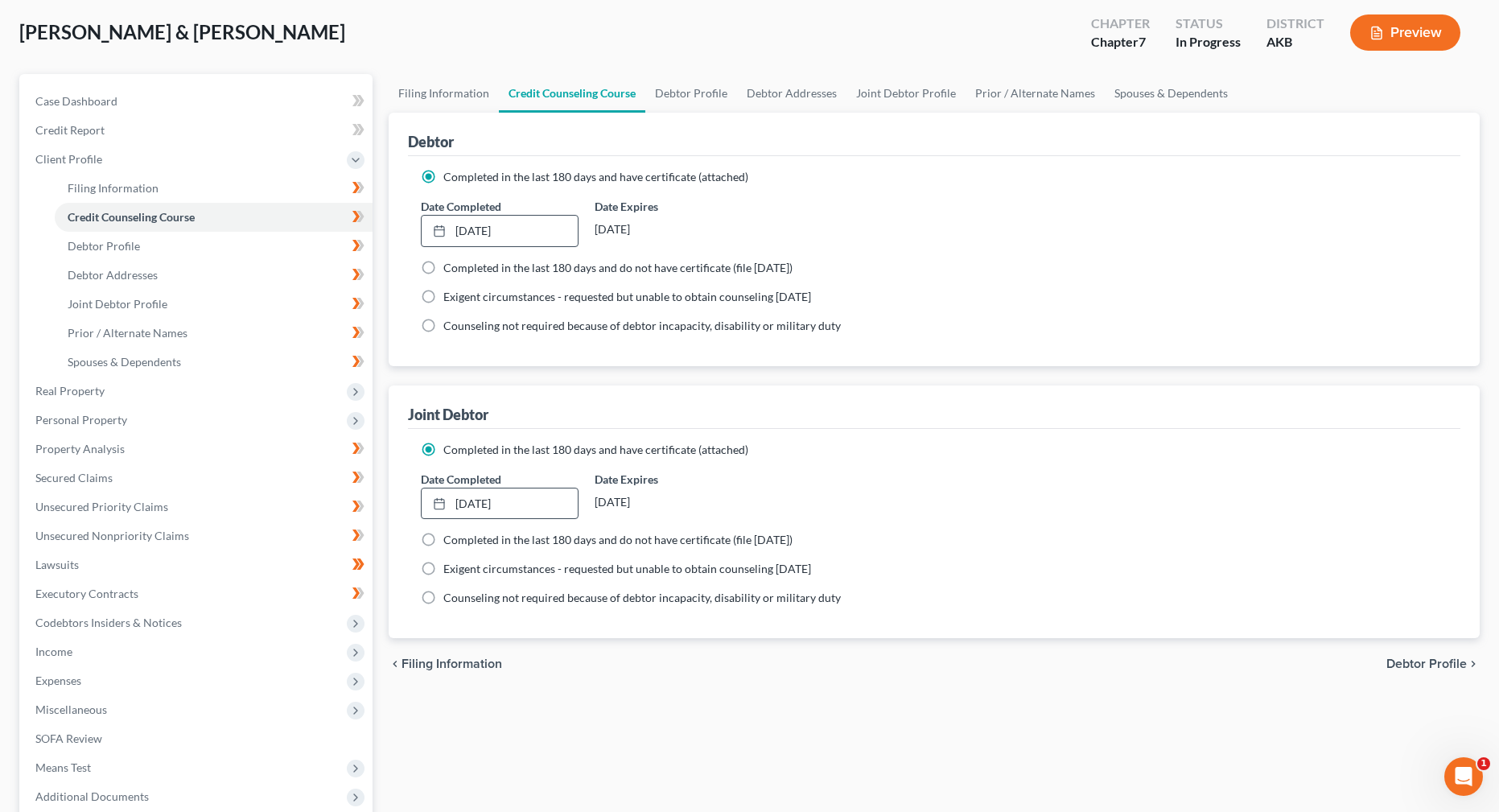
click at [821, 672] on div "chevron_left Filing Information Debtor Profile chevron_right" at bounding box center [934, 663] width 1091 height 52
click at [874, 694] on div "Filing Information Credit Counseling Course Debtor Profile Debtor Addresses Joi…" at bounding box center [933, 494] width 1107 height 842
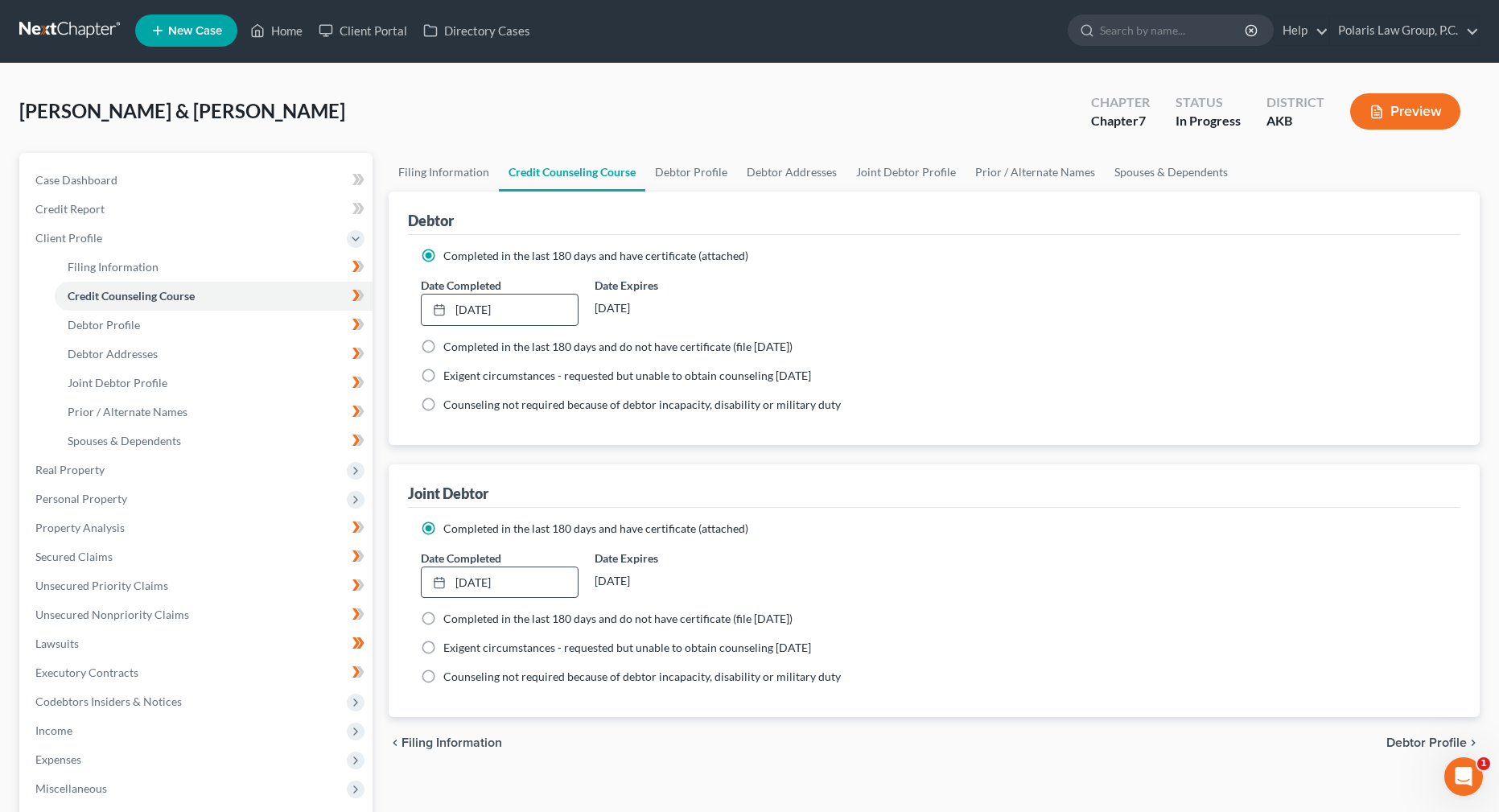
scroll to position [0, 0]
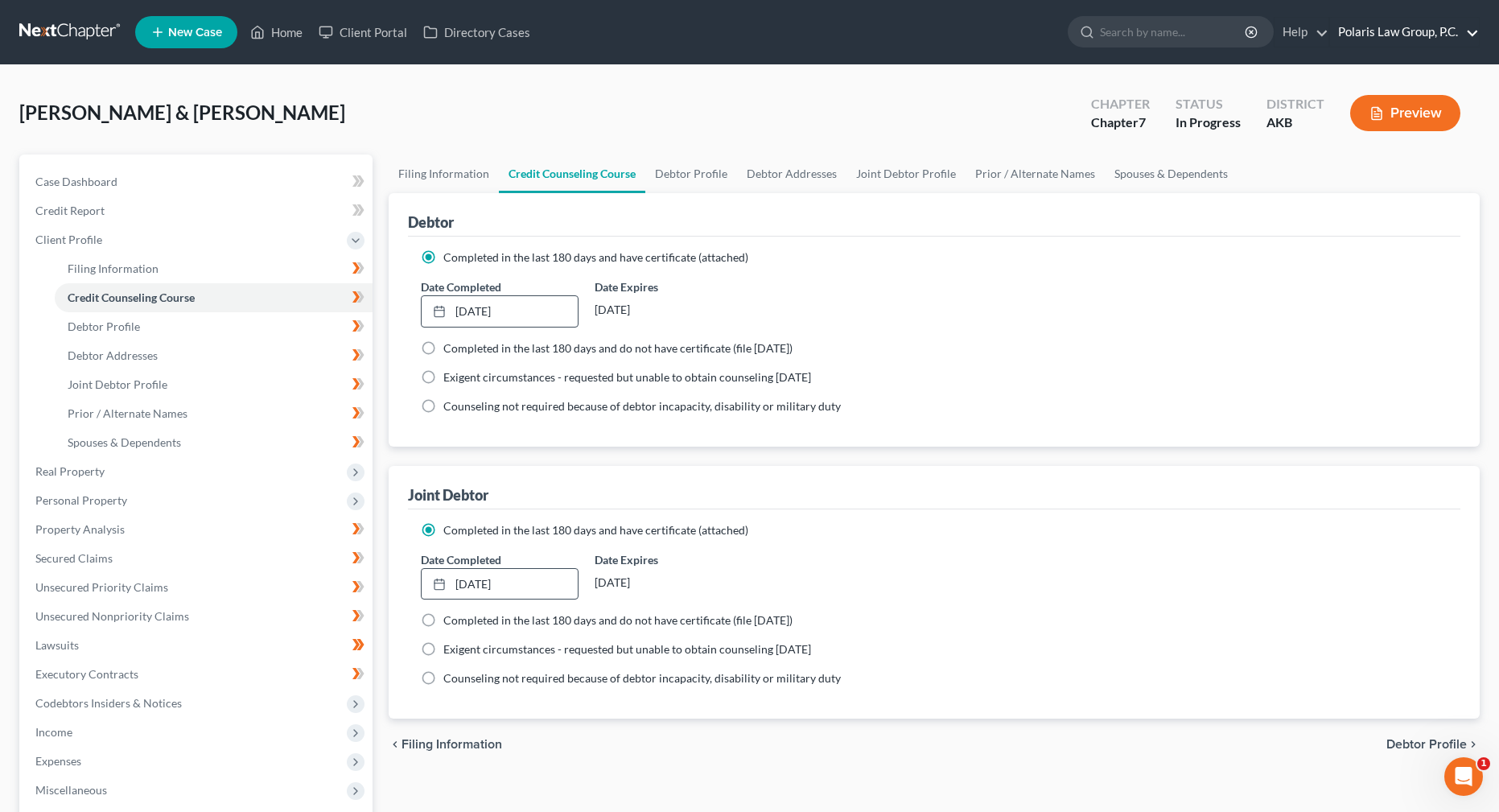
click at [1383, 27] on link "Polaris Law Group, P.C." at bounding box center [1404, 32] width 149 height 29
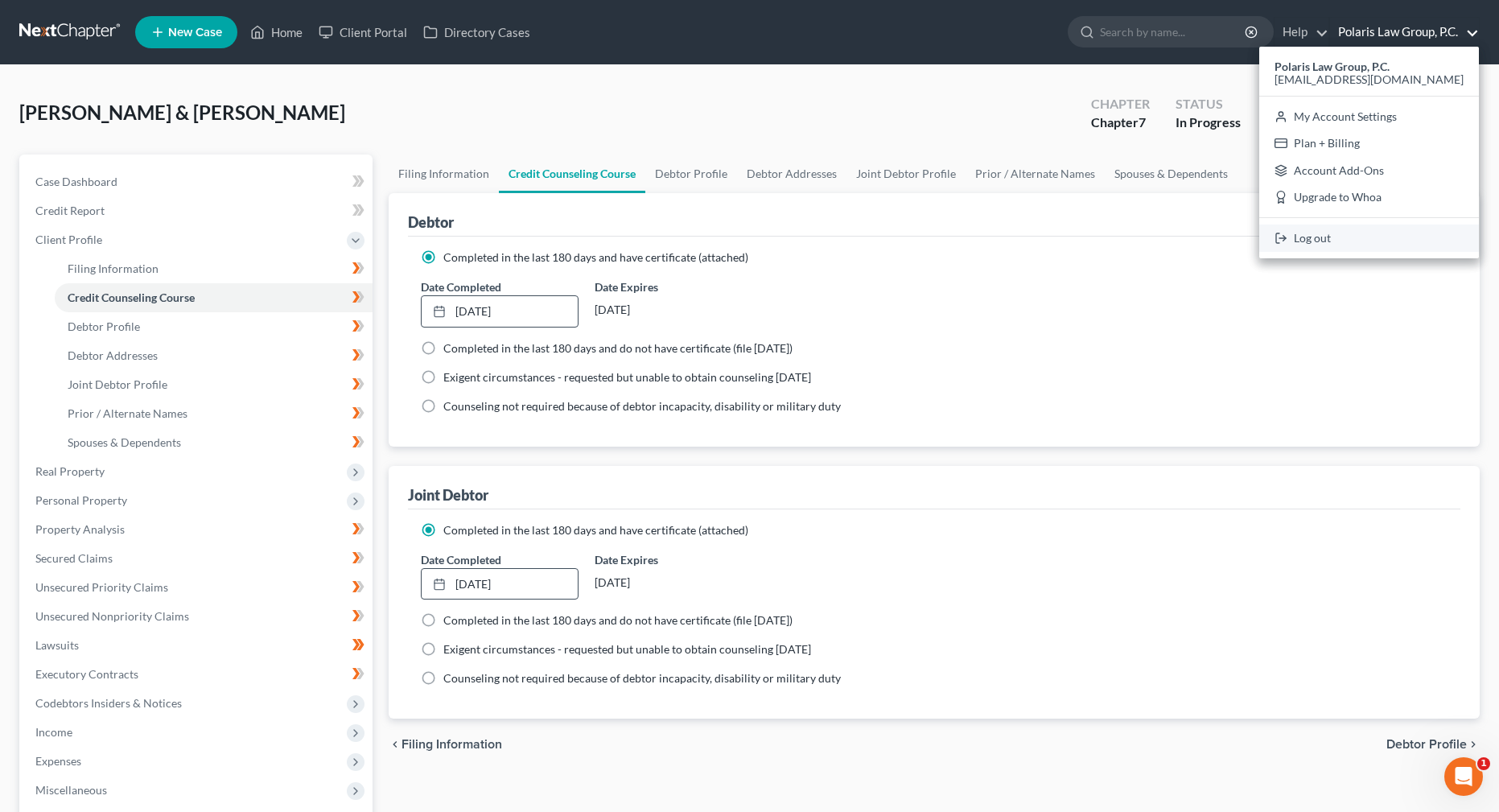
click at [1347, 241] on link "Log out" at bounding box center [1369, 238] width 219 height 27
